Goal: Information Seeking & Learning: Learn about a topic

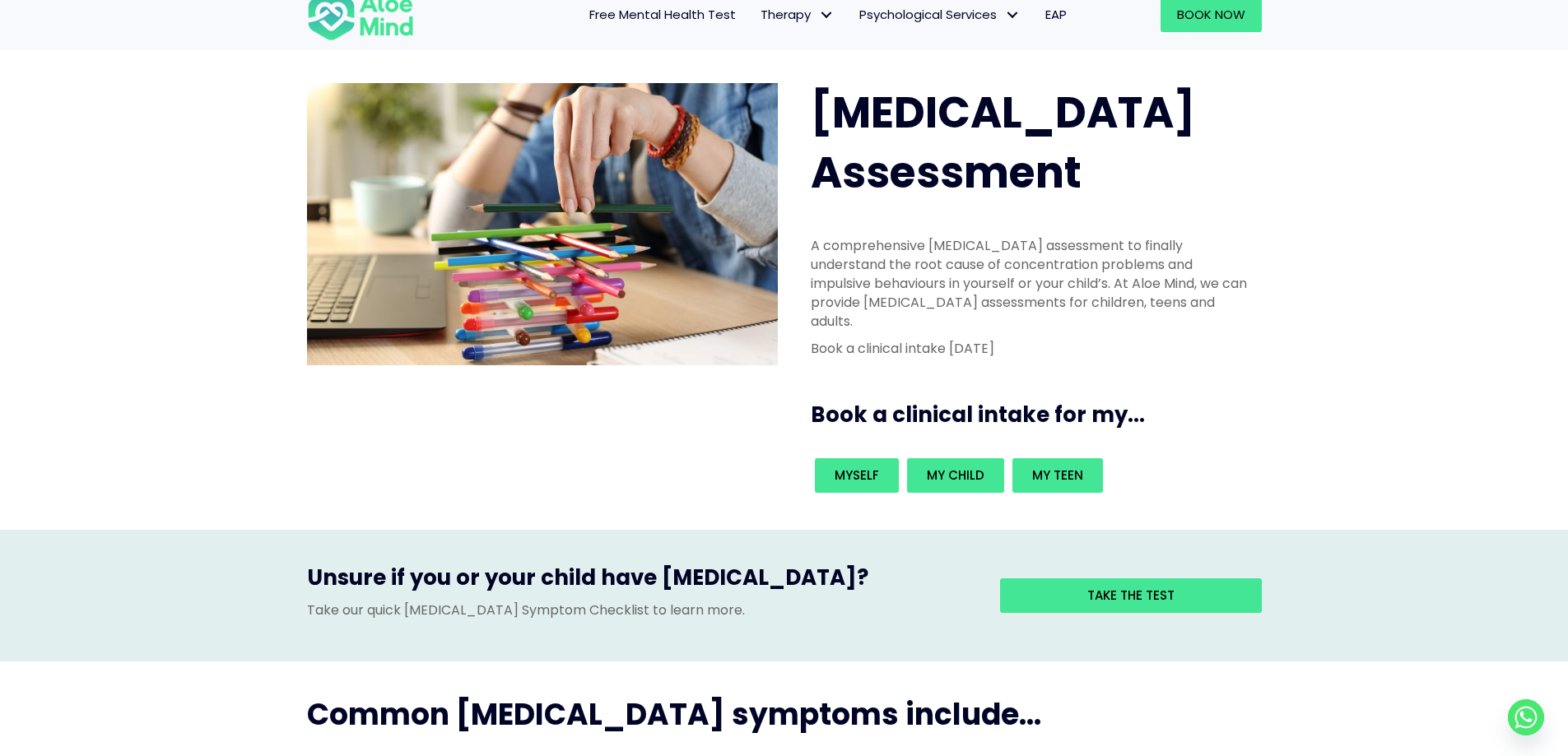
scroll to position [82, 0]
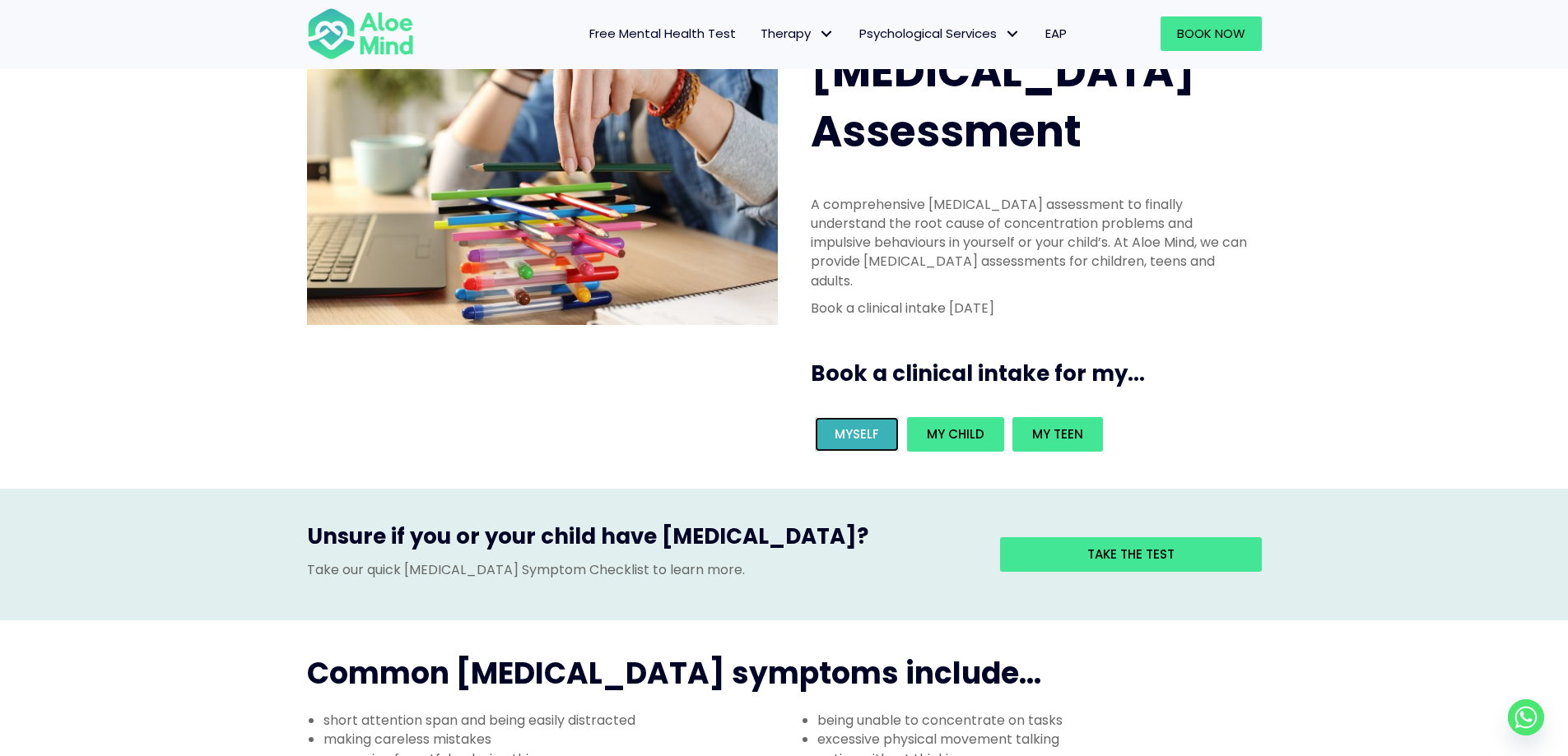
click at [860, 418] on link "Myself" at bounding box center [857, 434] width 84 height 34
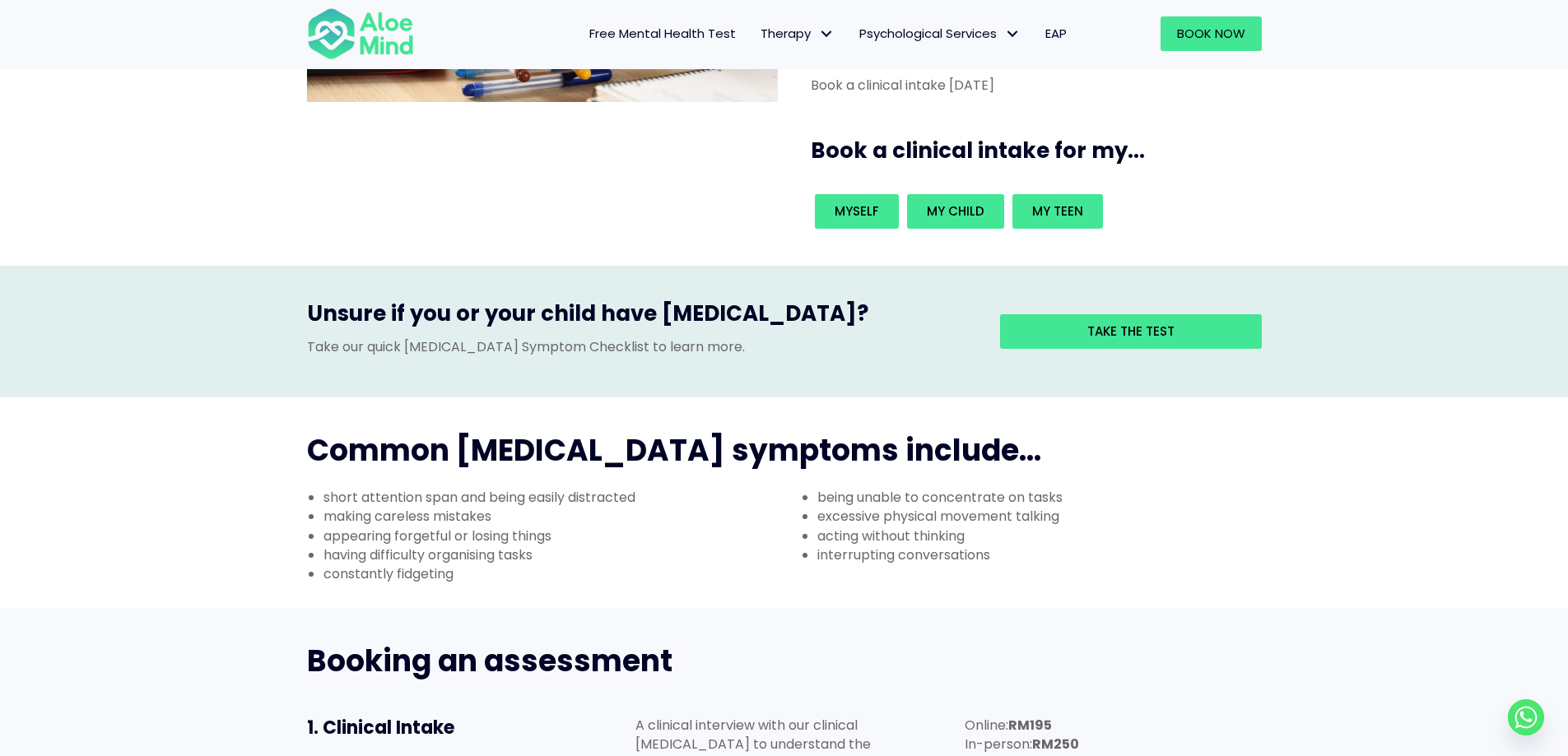
scroll to position [330, 0]
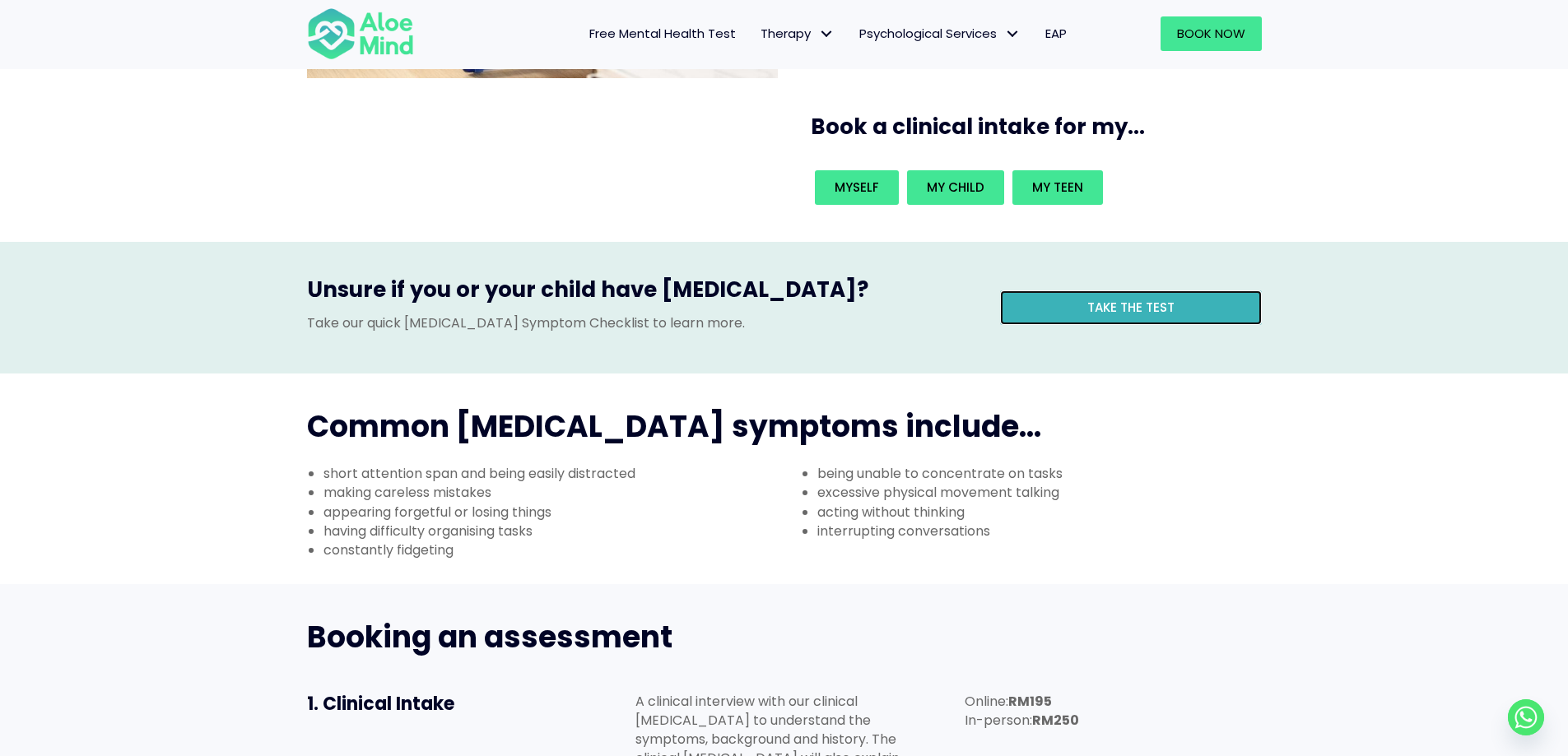
click at [1153, 298] on span "Take the test" at bounding box center [1131, 307] width 87 height 18
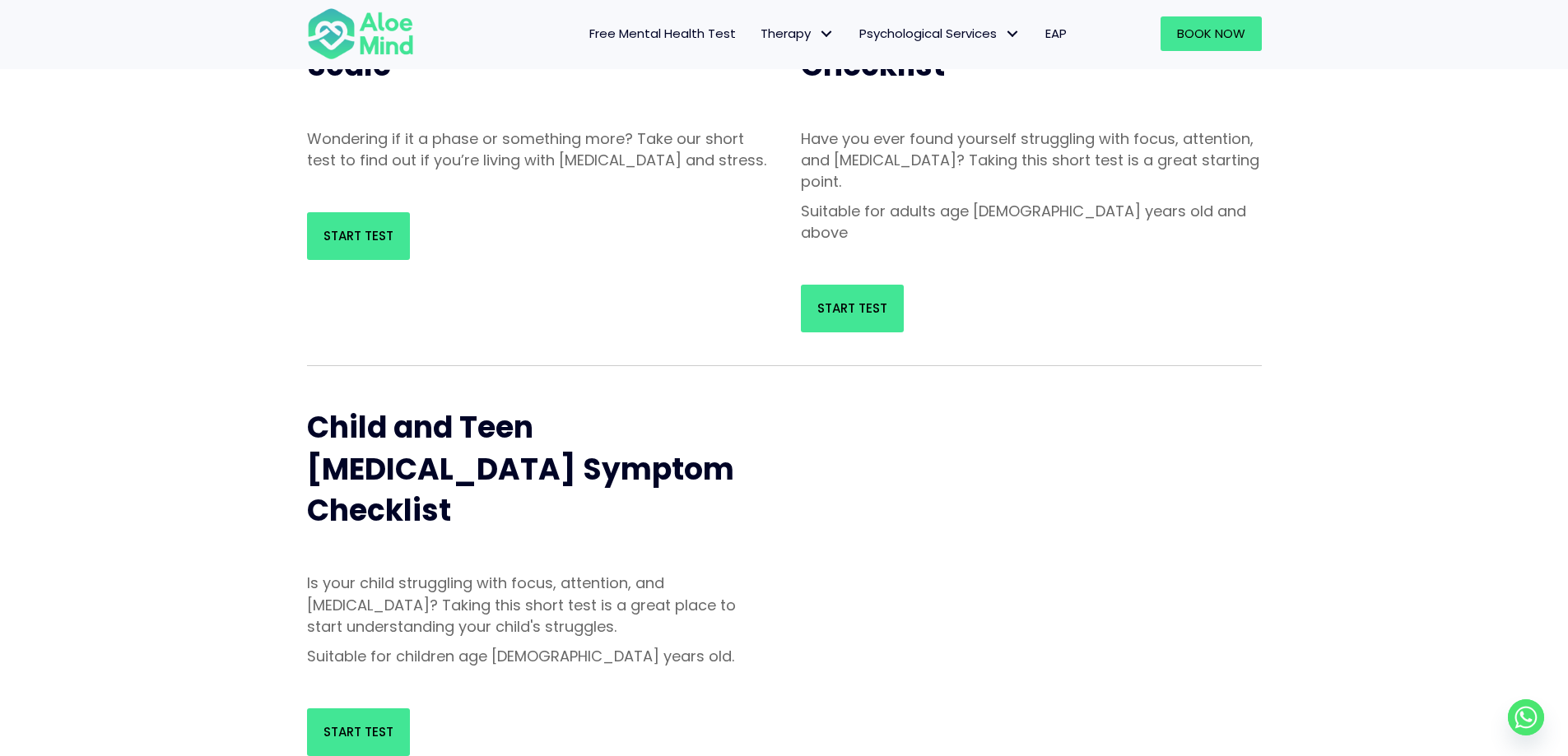
scroll to position [412, 0]
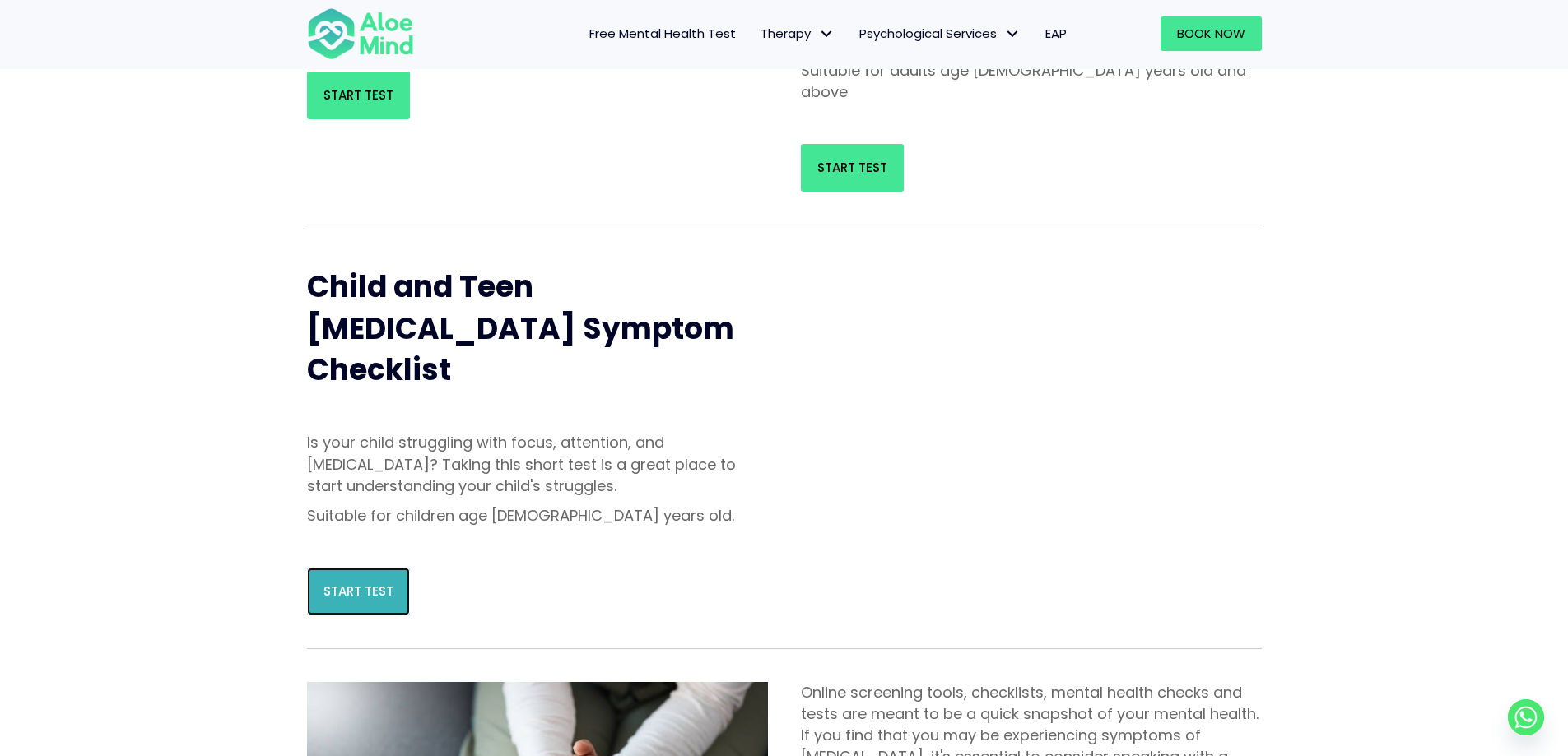
click at [386, 568] on link "Start Test" at bounding box center [358, 591] width 102 height 48
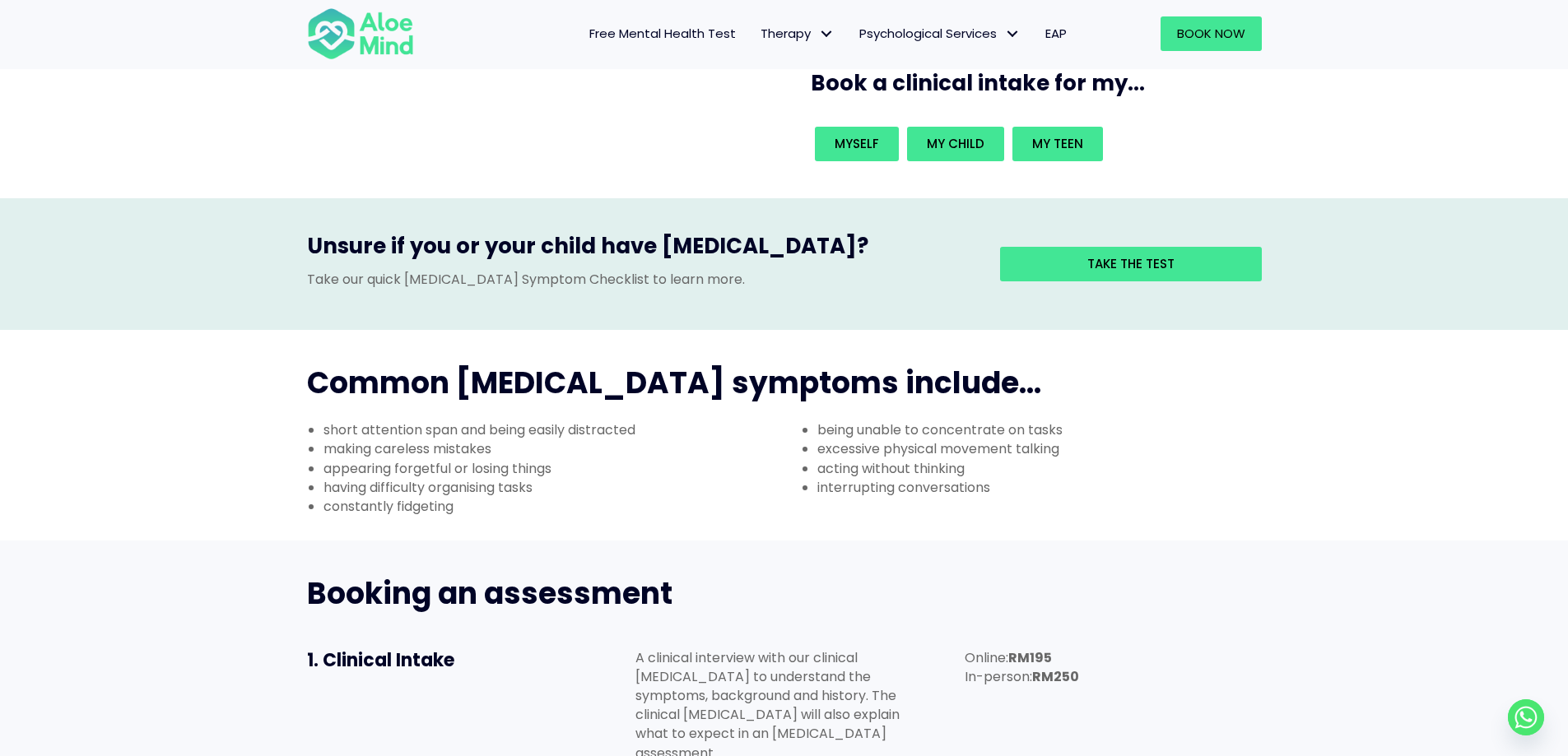
scroll to position [247, 0]
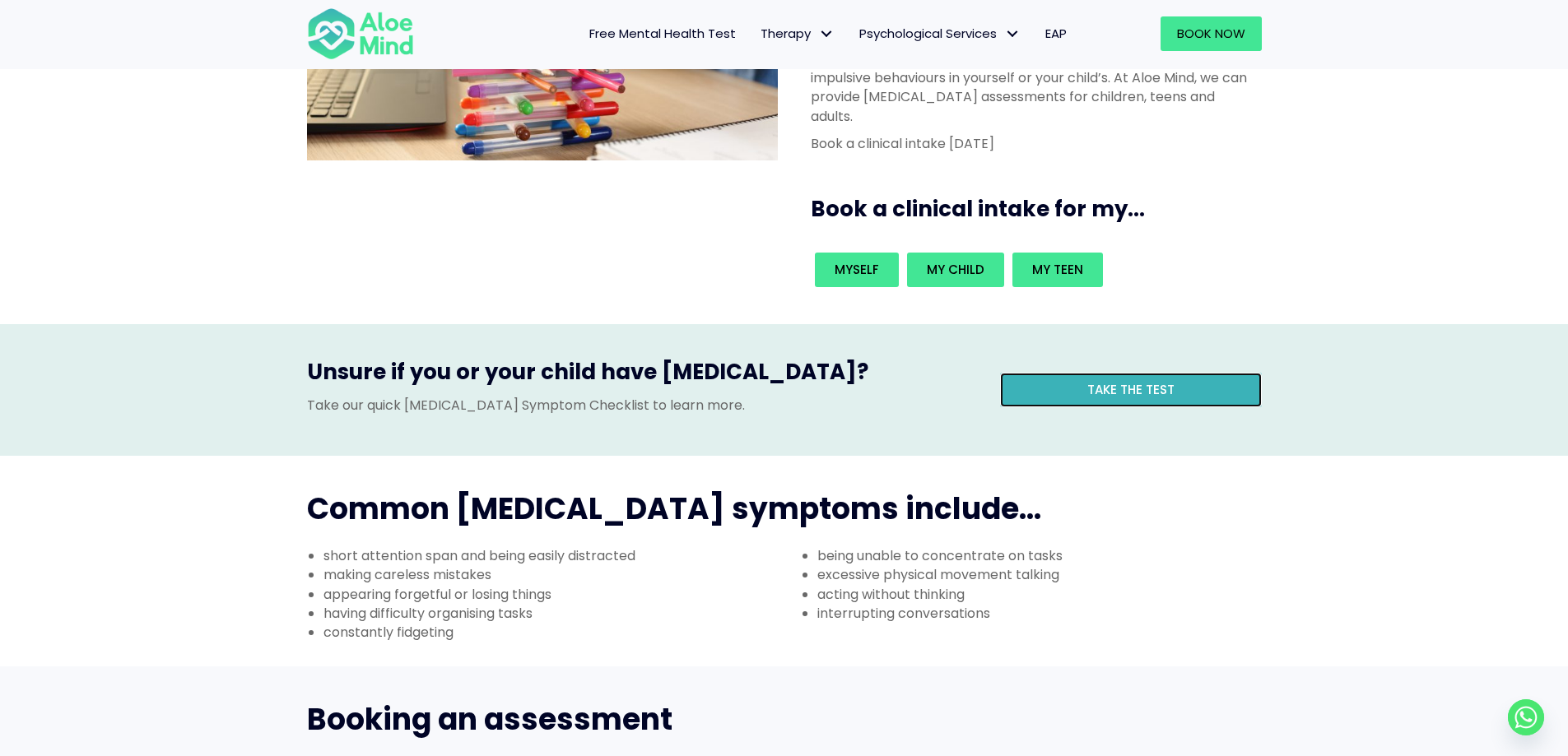
click at [1105, 373] on link "Take the test" at bounding box center [1131, 389] width 261 height 34
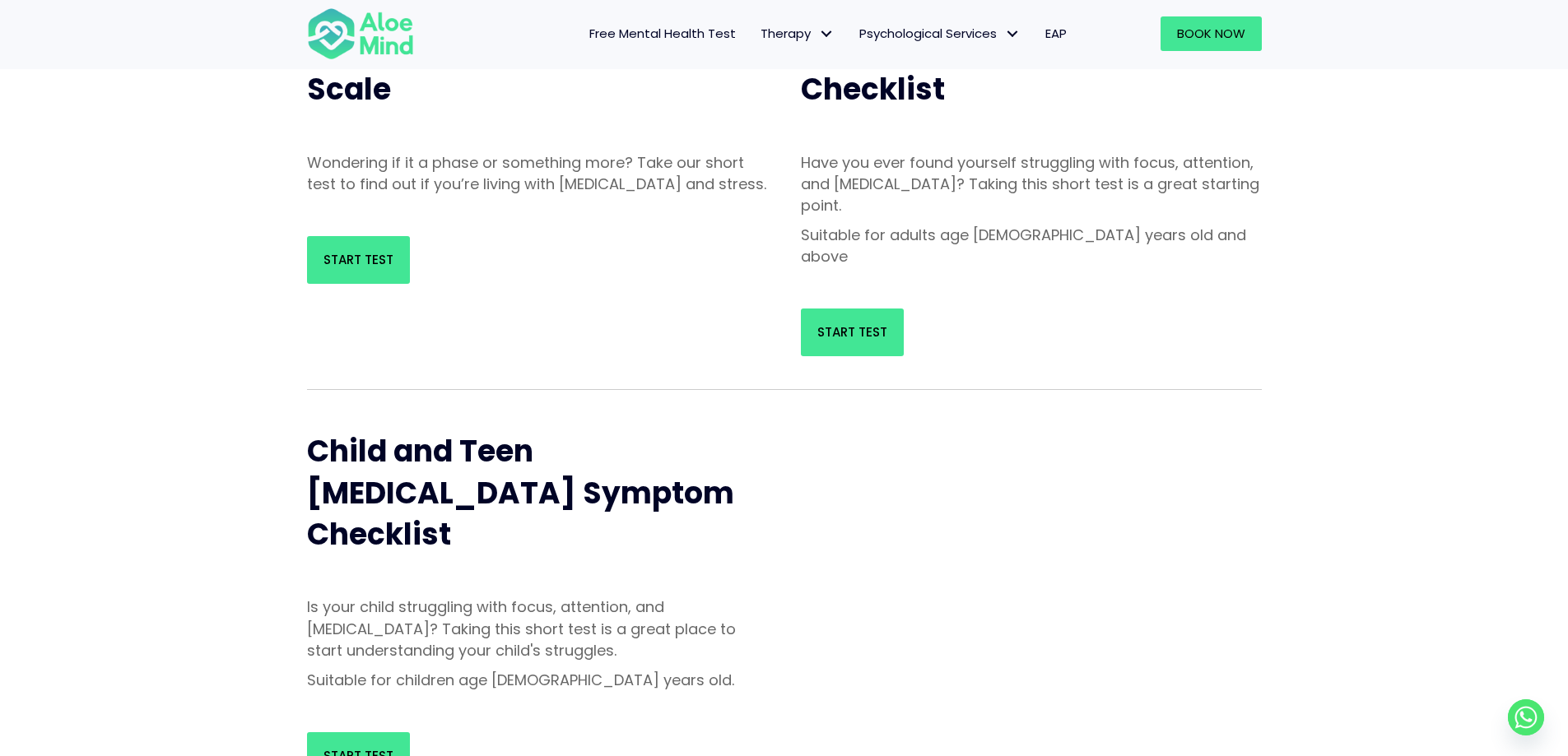
scroll to position [494, 0]
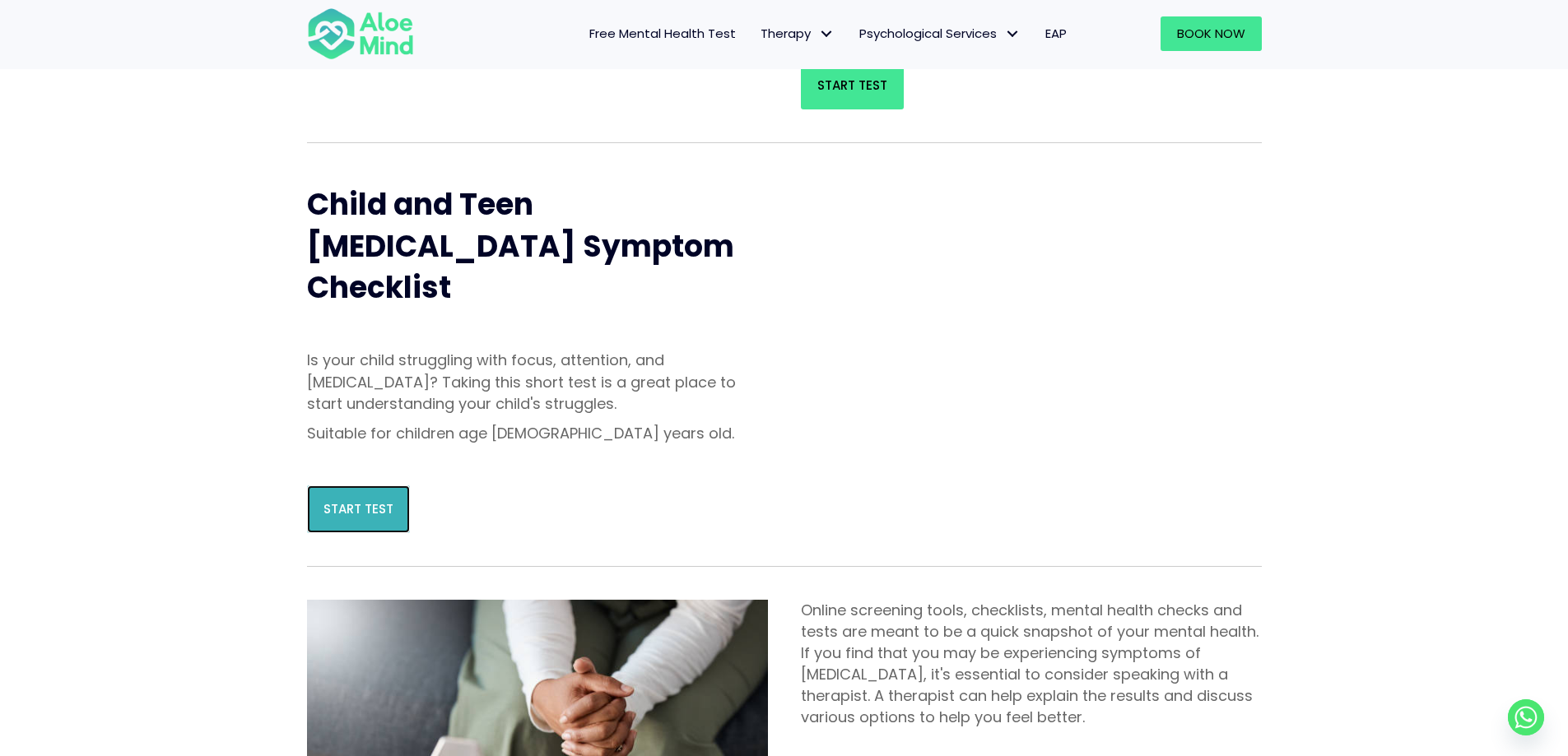
click at [362, 500] on span "Start Test" at bounding box center [359, 509] width 70 height 18
